Goal: Task Accomplishment & Management: Manage account settings

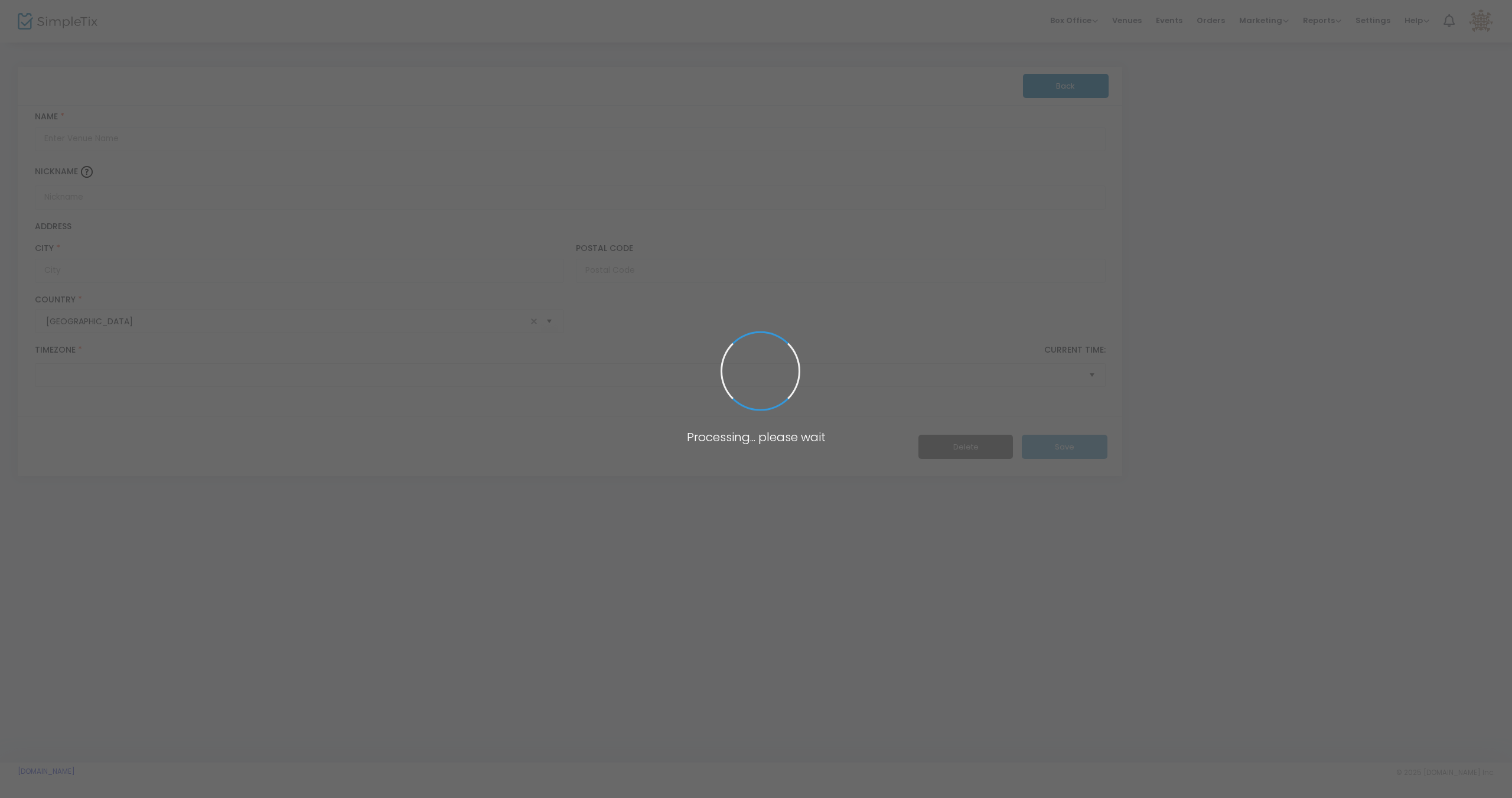
type input "TBD"
type input "[GEOGRAPHIC_DATA]"
type input "TBD"
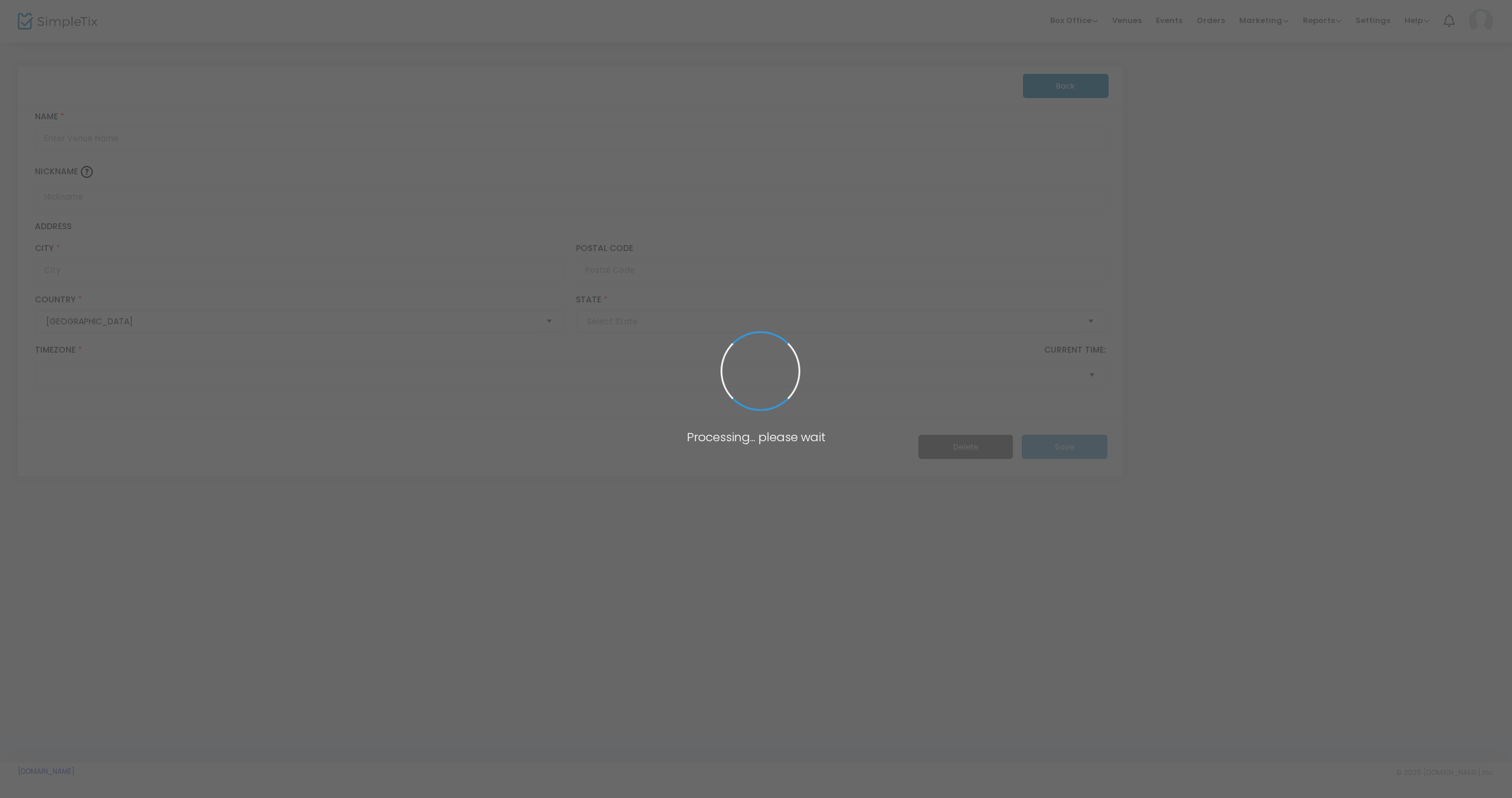
type input "[GEOGRAPHIC_DATA]"
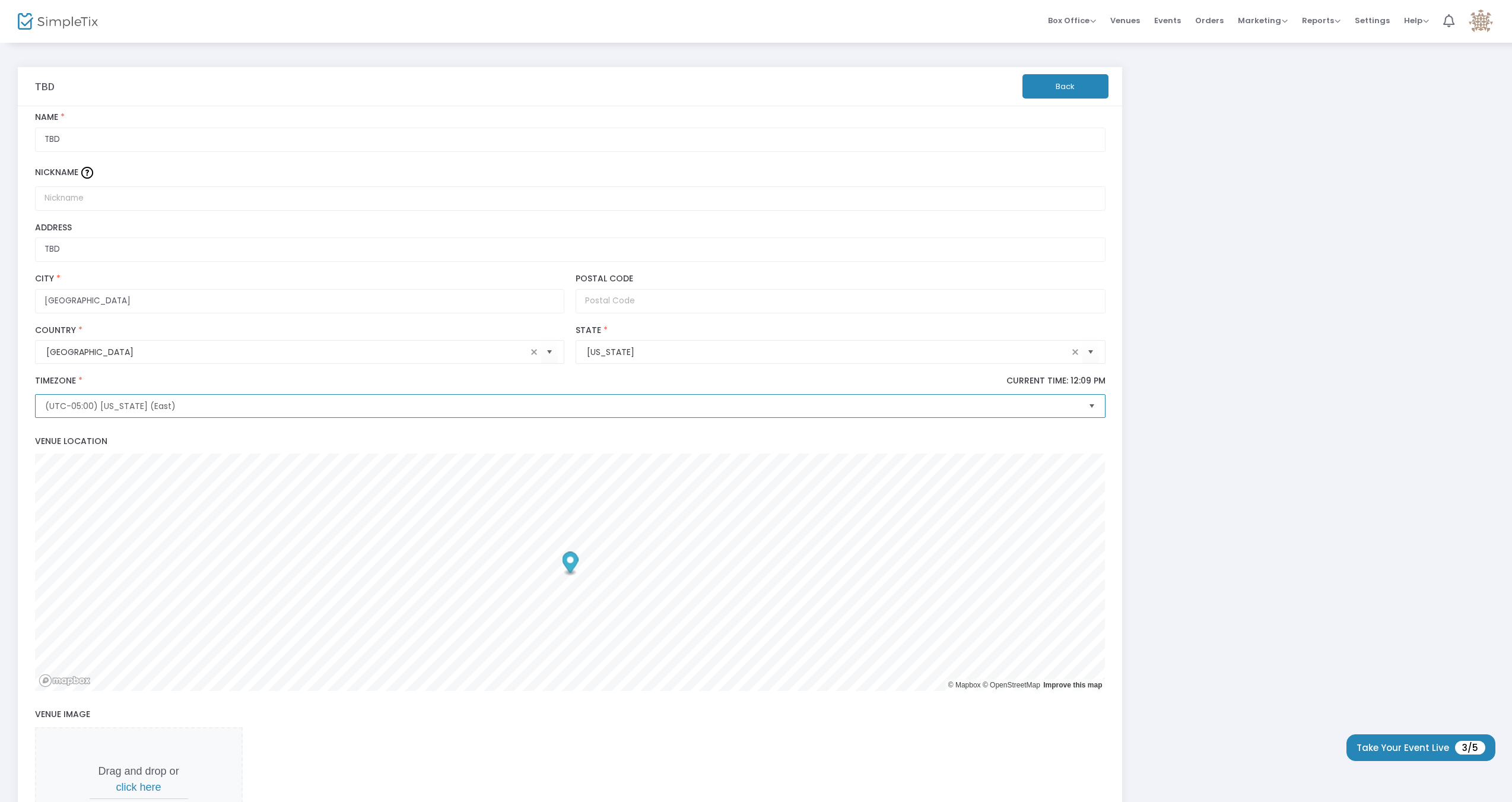
click at [236, 410] on span "(UTC-05:00) [US_STATE] (East)" at bounding box center [562, 406] width 1034 height 12
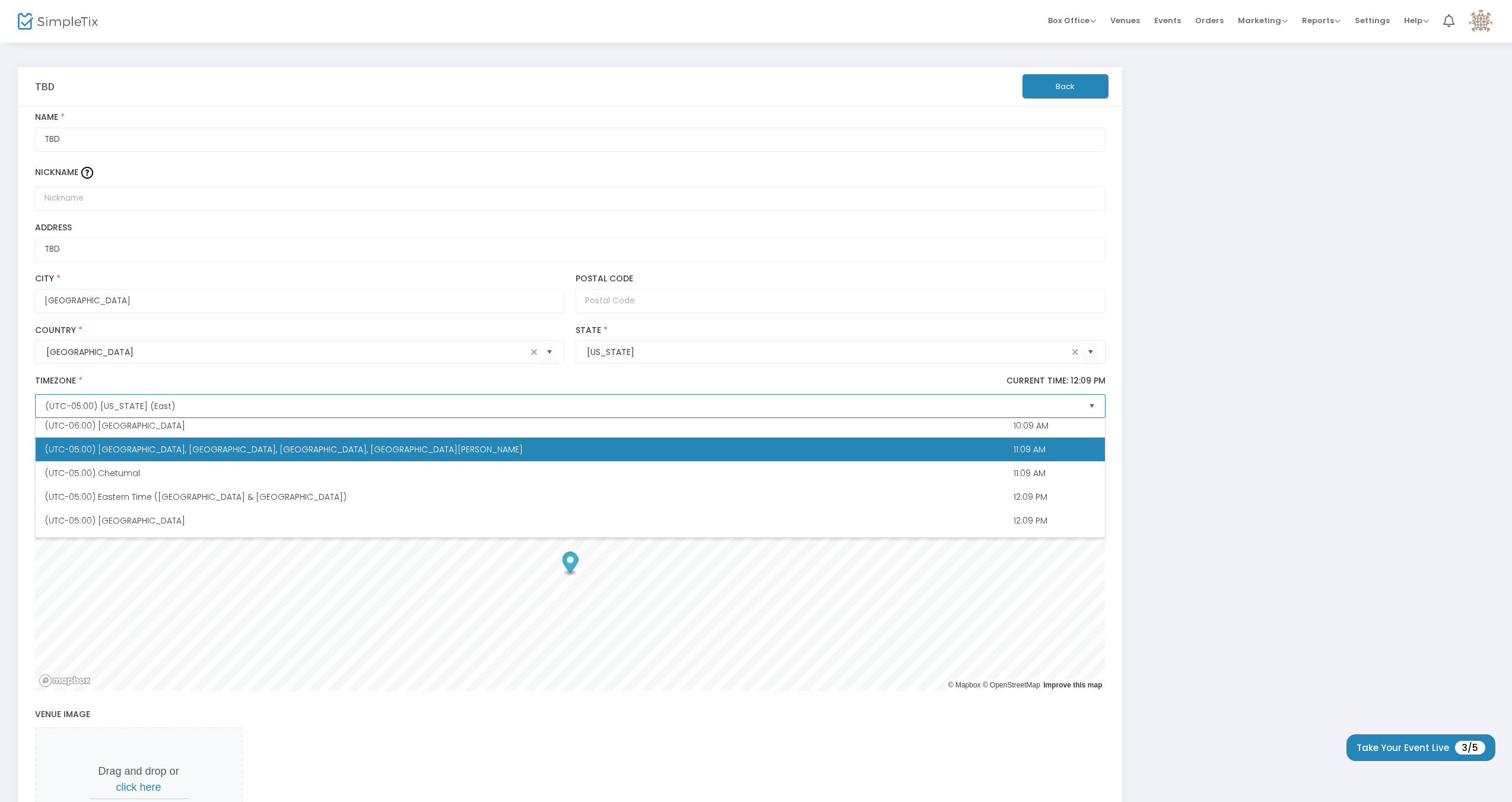
scroll to position [451, 0]
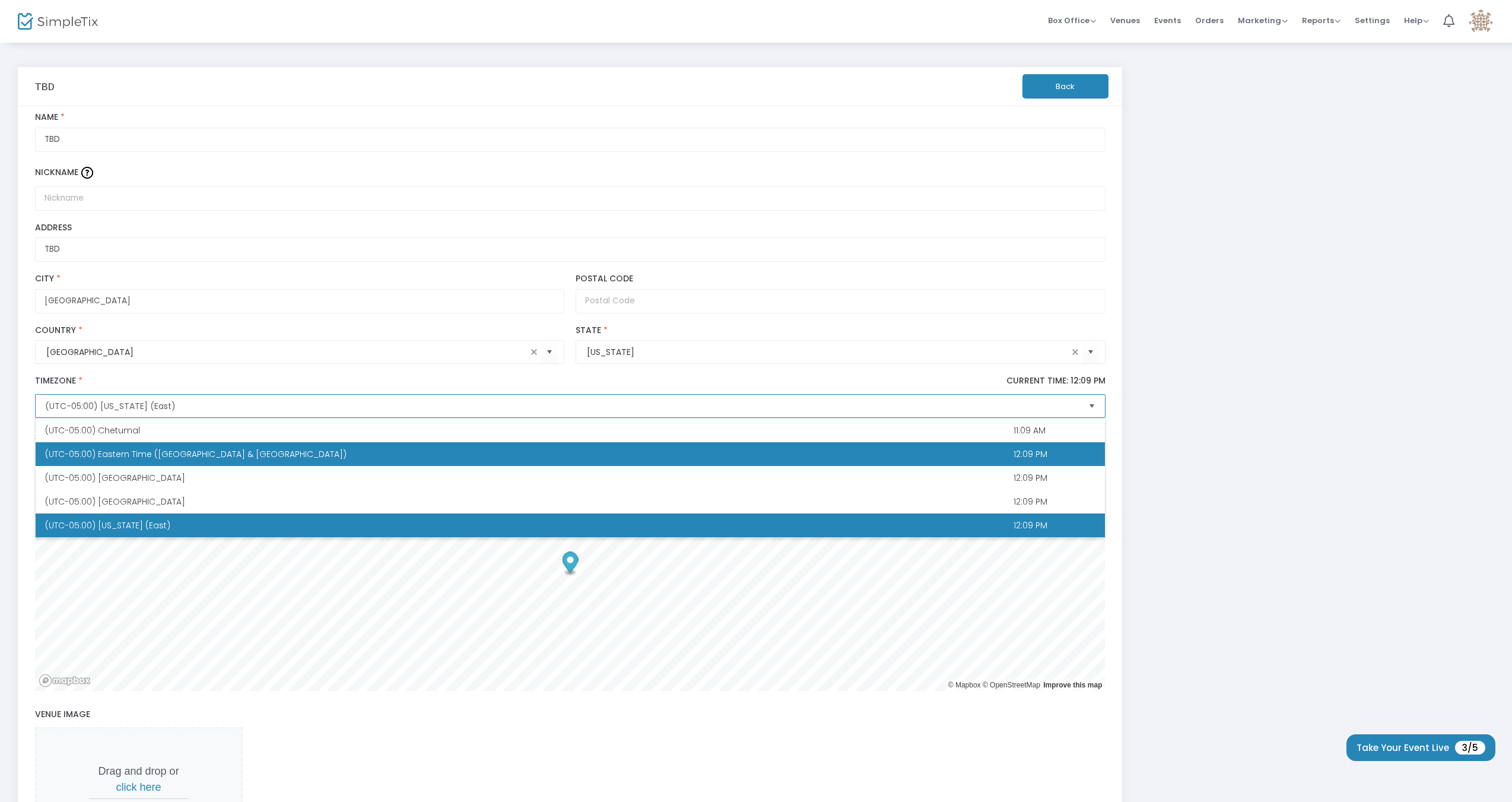
click at [301, 455] on div "(UTC-05:00) Eastern Time ([GEOGRAPHIC_DATA] & [GEOGRAPHIC_DATA])" at bounding box center [361, 454] width 631 height 12
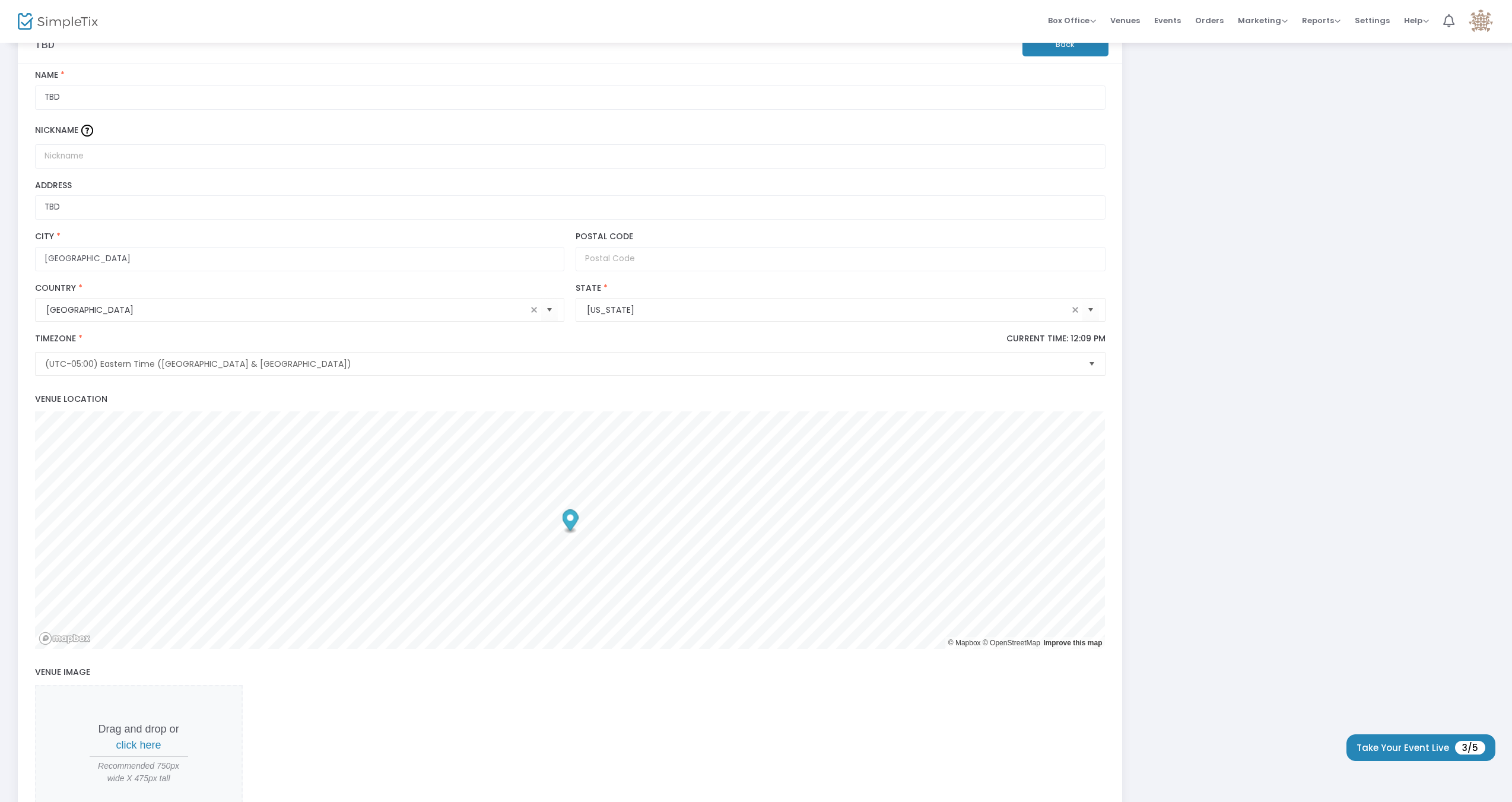
scroll to position [216, 0]
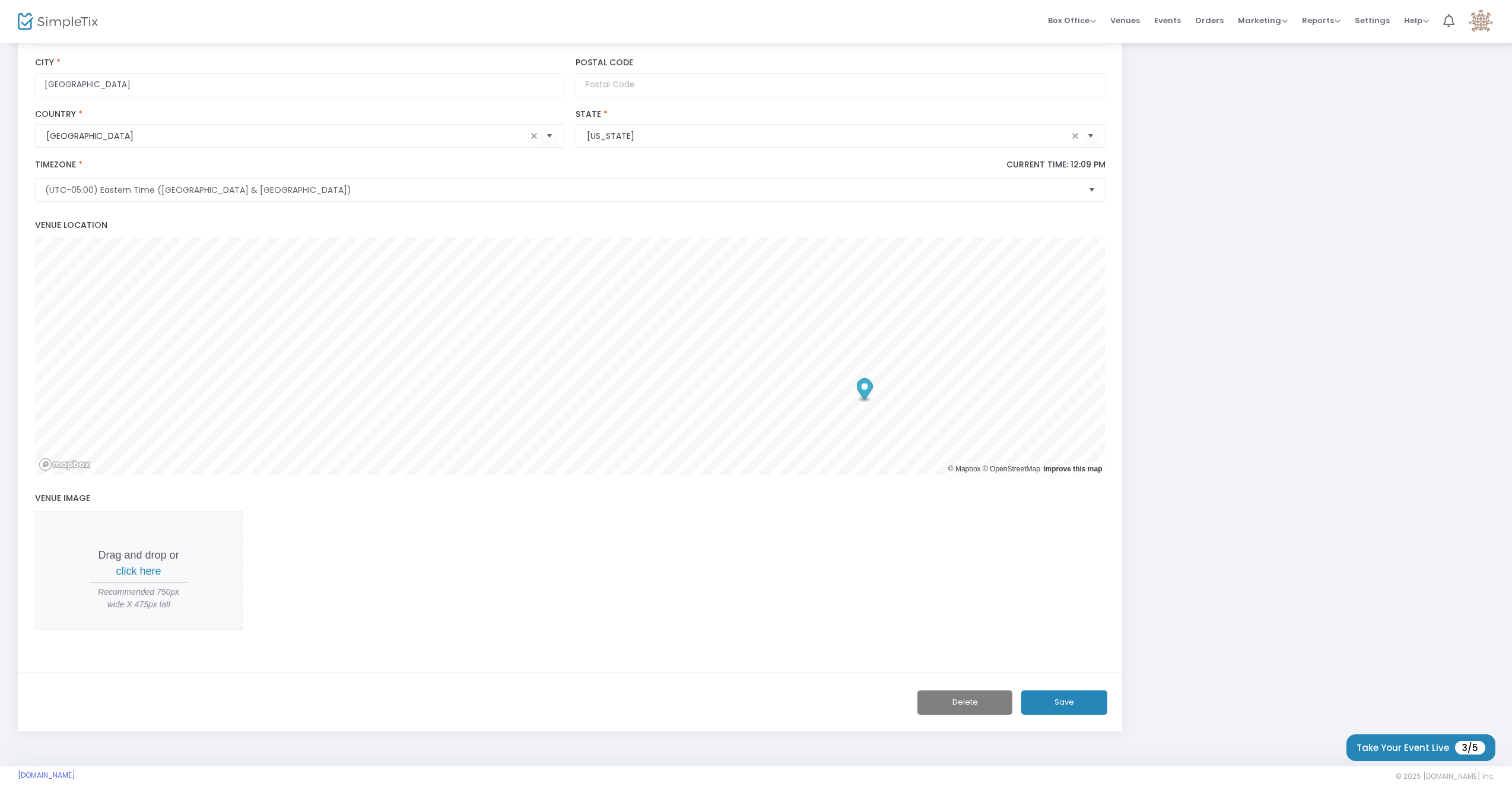
click at [1067, 709] on button "Save" at bounding box center [1064, 702] width 86 height 24
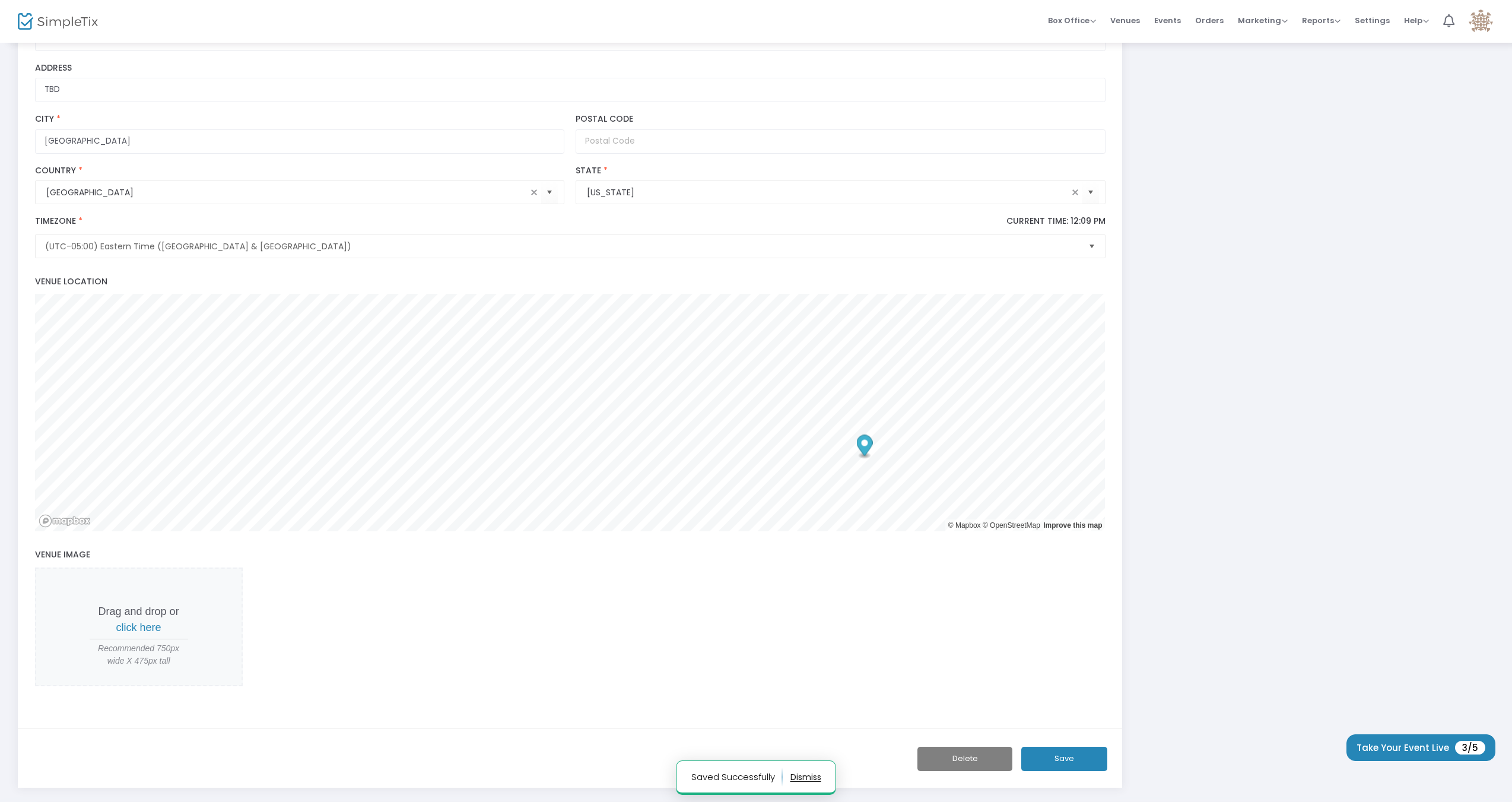
scroll to position [0, 0]
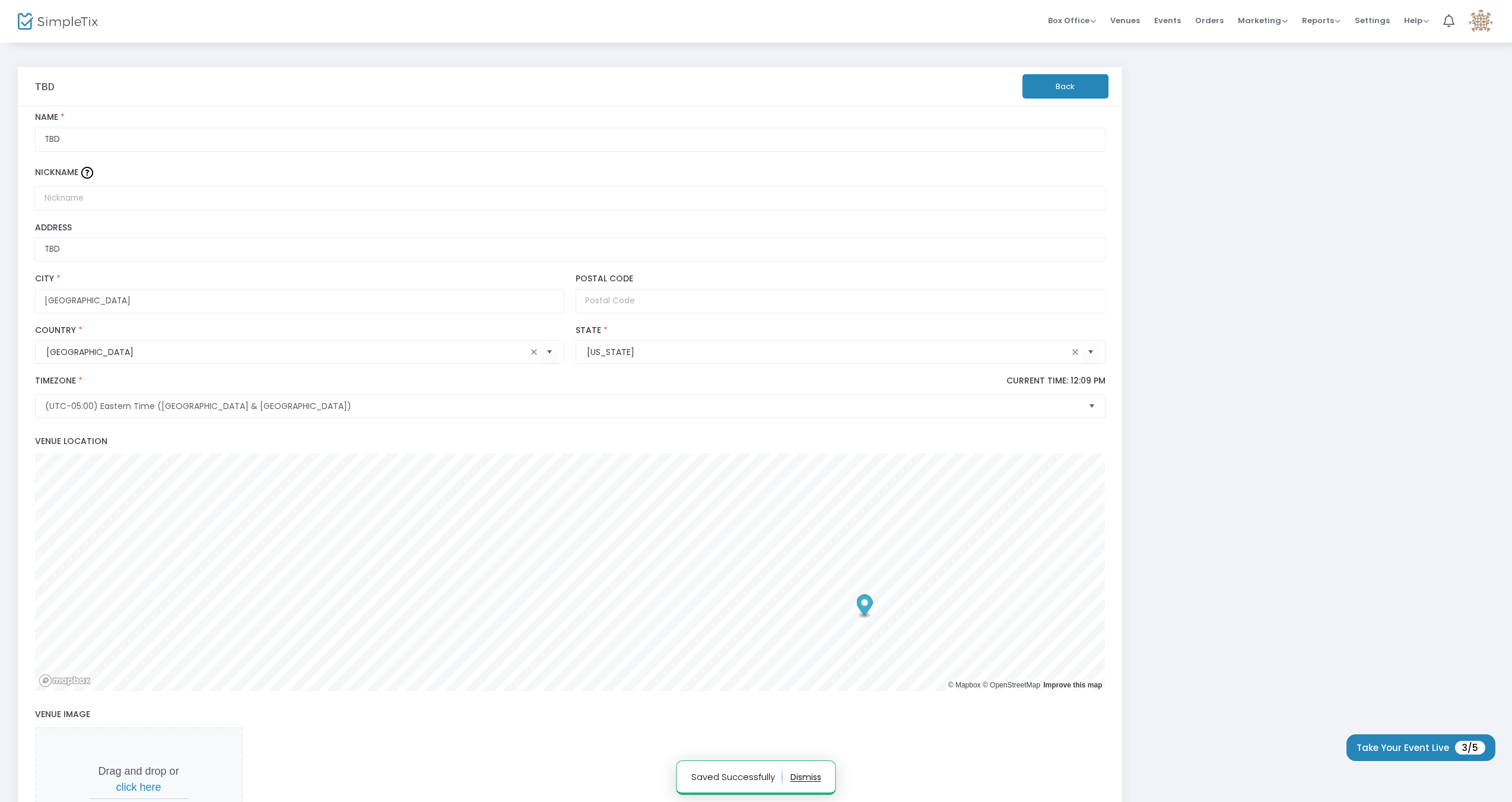
click at [1063, 88] on button "Back" at bounding box center [1065, 86] width 86 height 24
